Goal: Browse casually

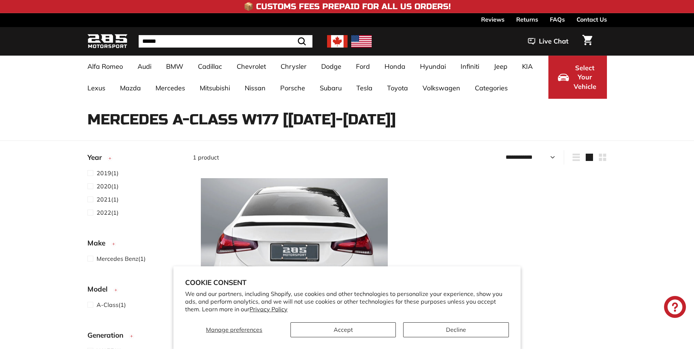
select select "**********"
click at [361, 330] on button "Accept" at bounding box center [343, 329] width 105 height 15
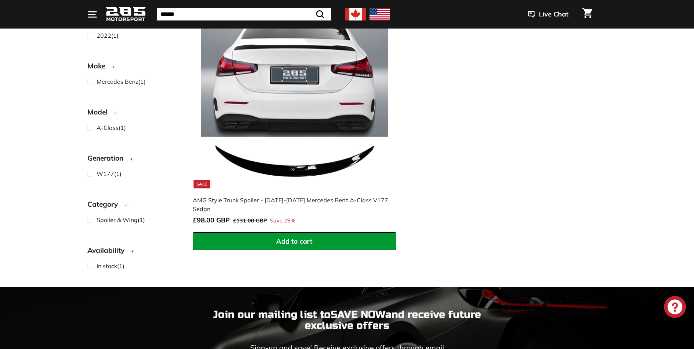
scroll to position [183, 0]
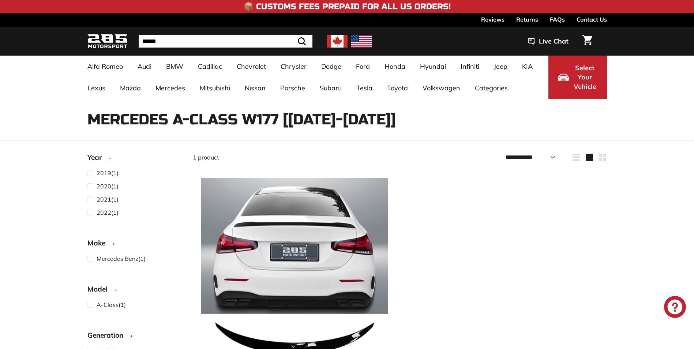
select select "**********"
